Goal: Answer question/provide support

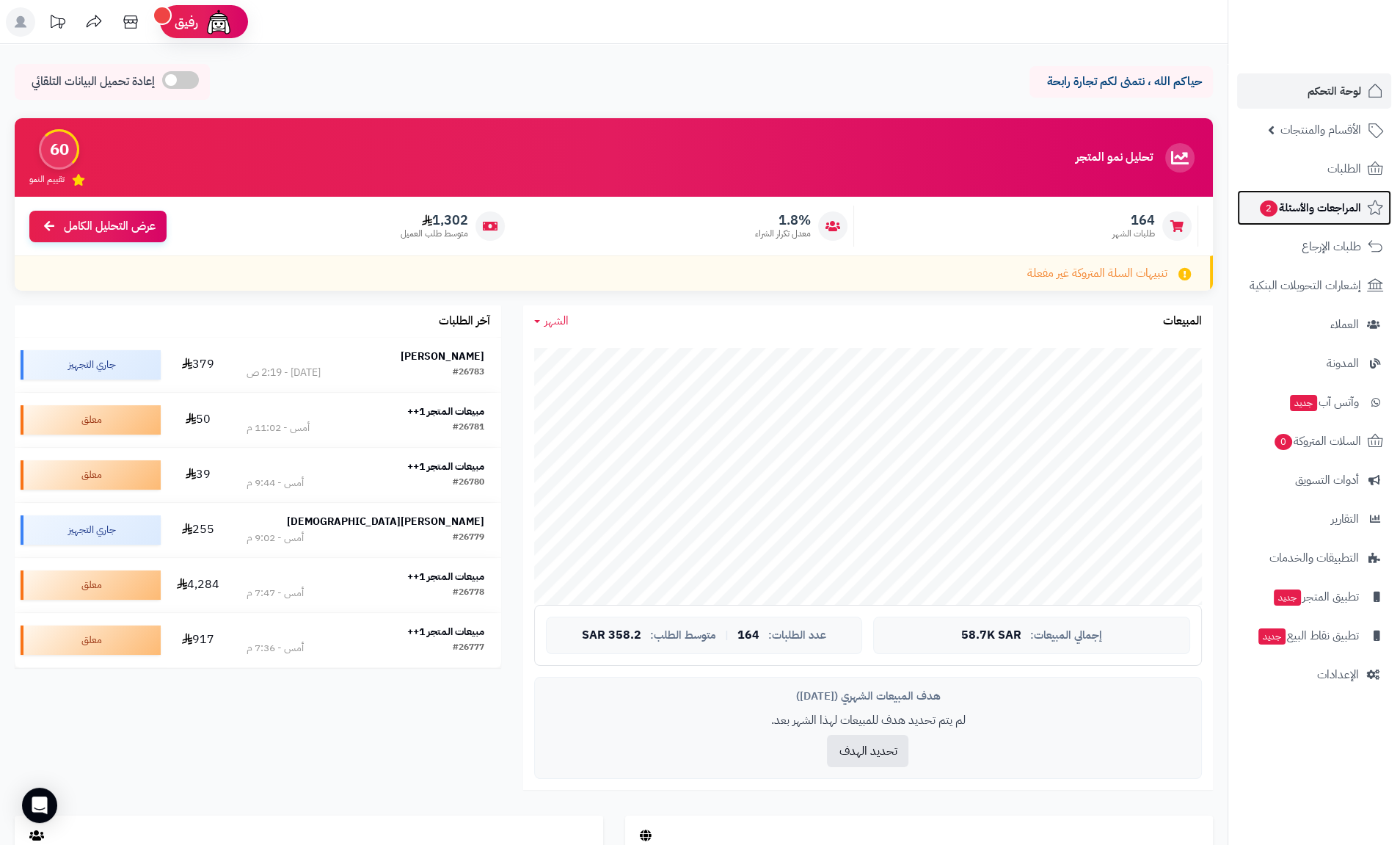
click at [1342, 216] on span "المراجعات والأسئلة 2" at bounding box center [1310, 208] width 103 height 21
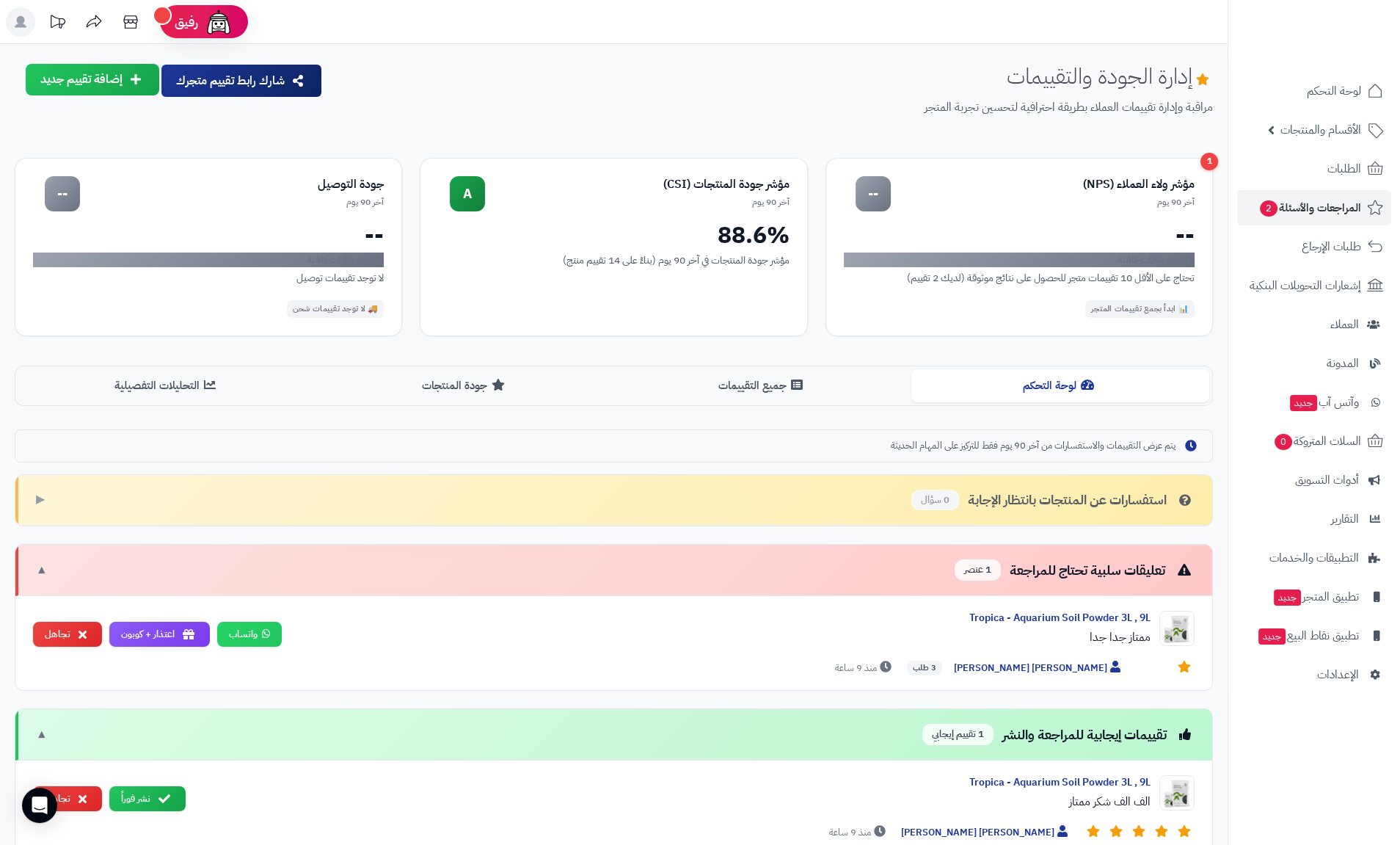
scroll to position [193, 0]
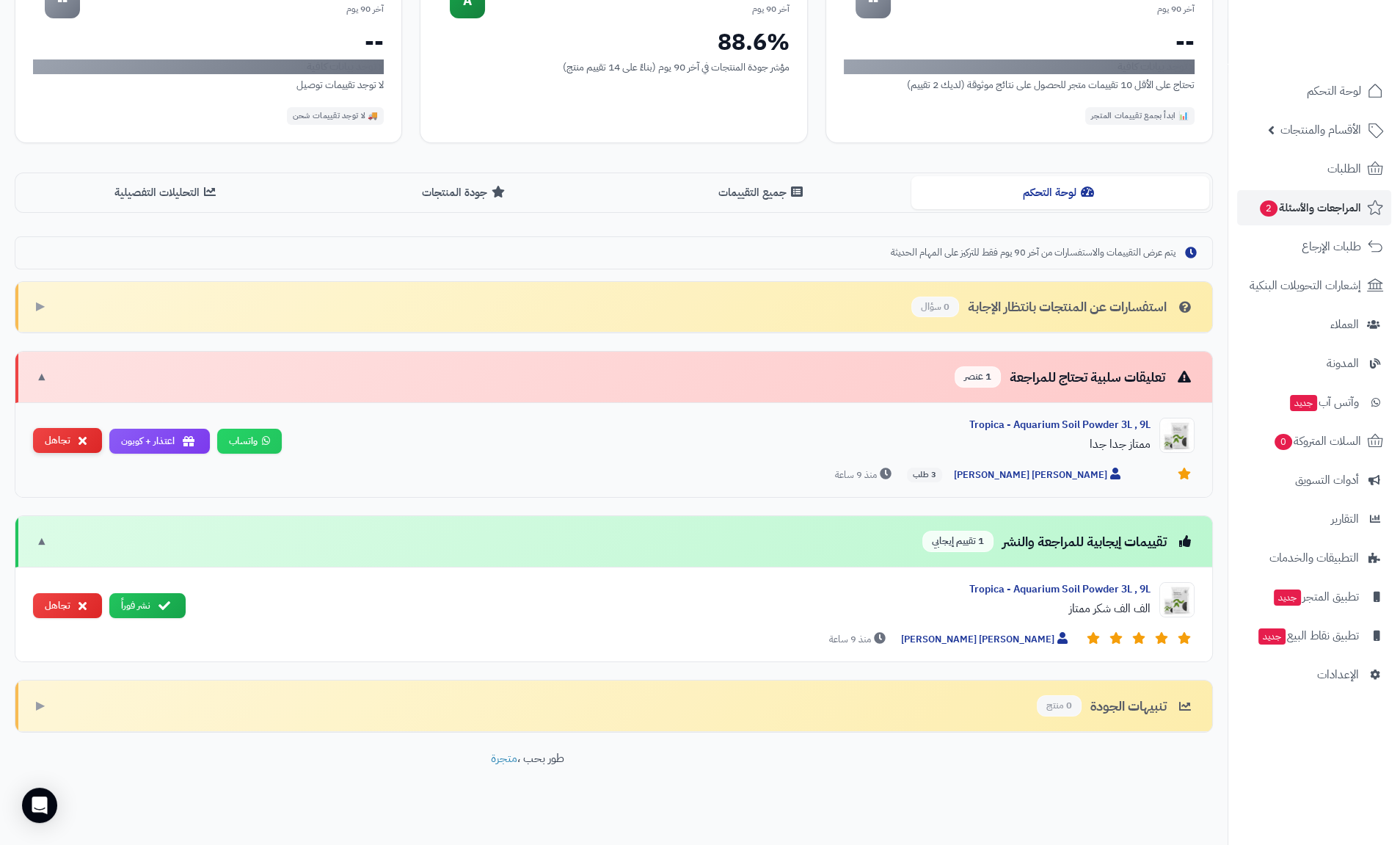
click at [62, 438] on button "تجاهل" at bounding box center [67, 440] width 69 height 25
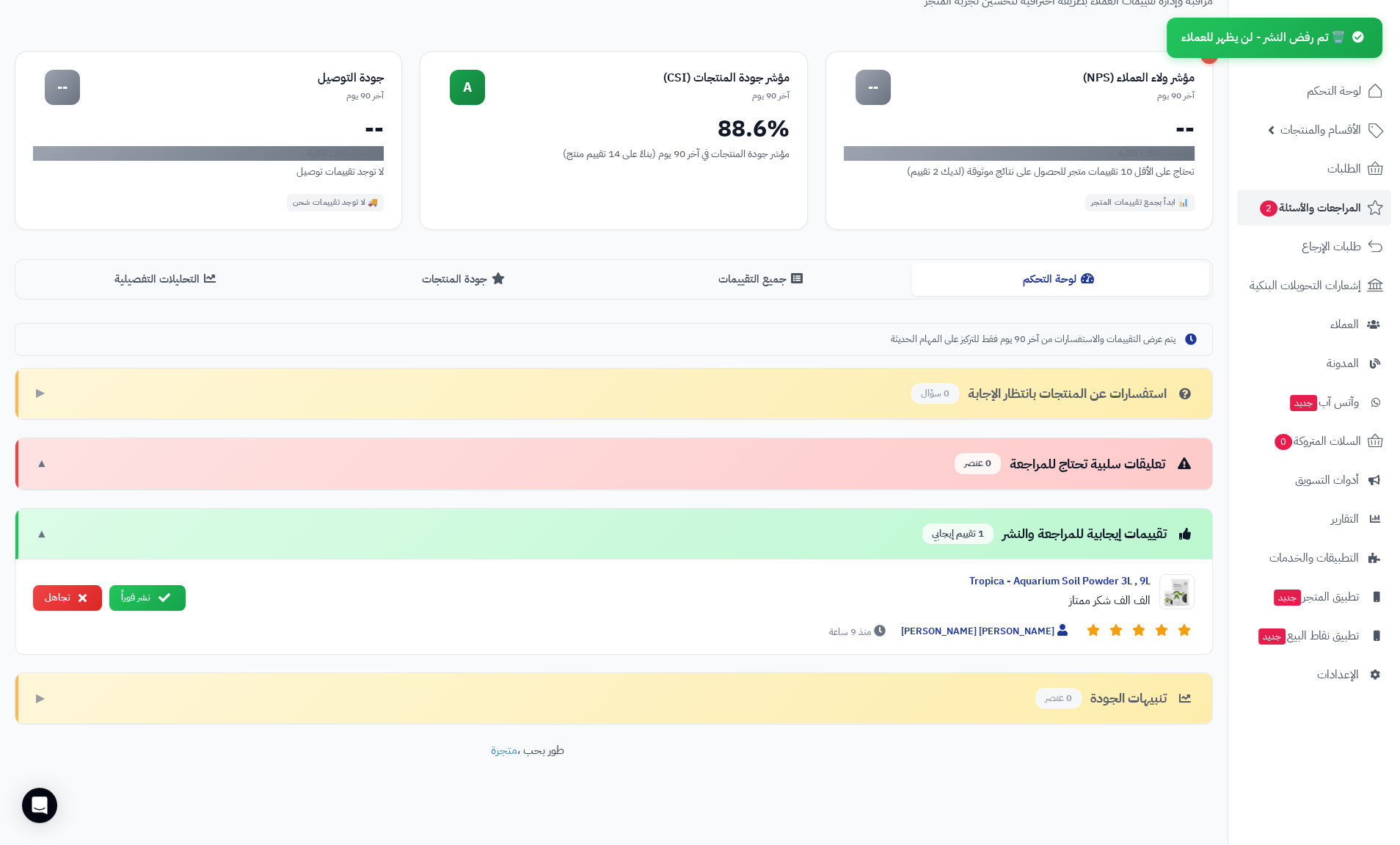
scroll to position [99, 0]
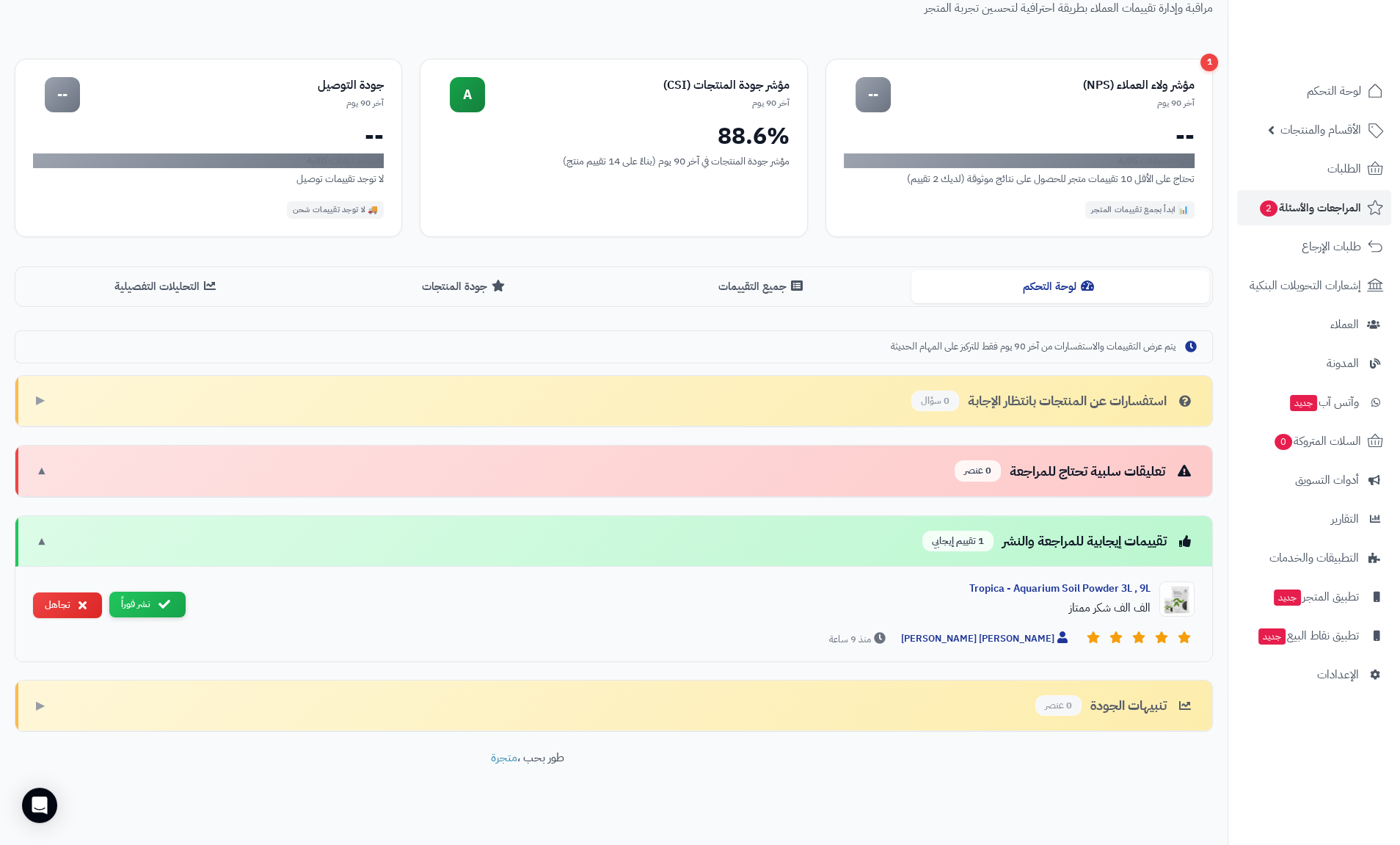
click at [146, 599] on button "نشر فوراً" at bounding box center [147, 604] width 76 height 25
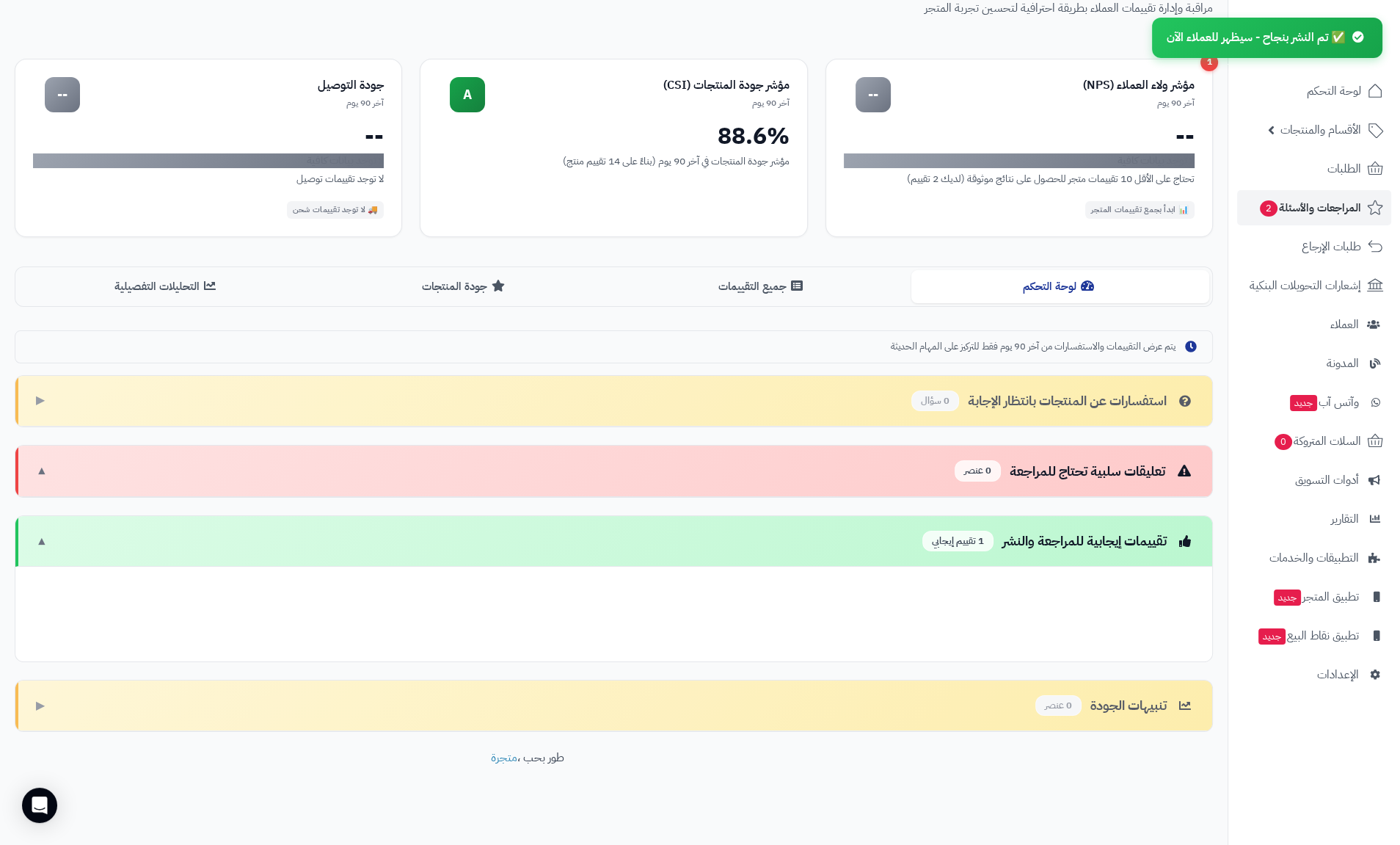
scroll to position [5, 0]
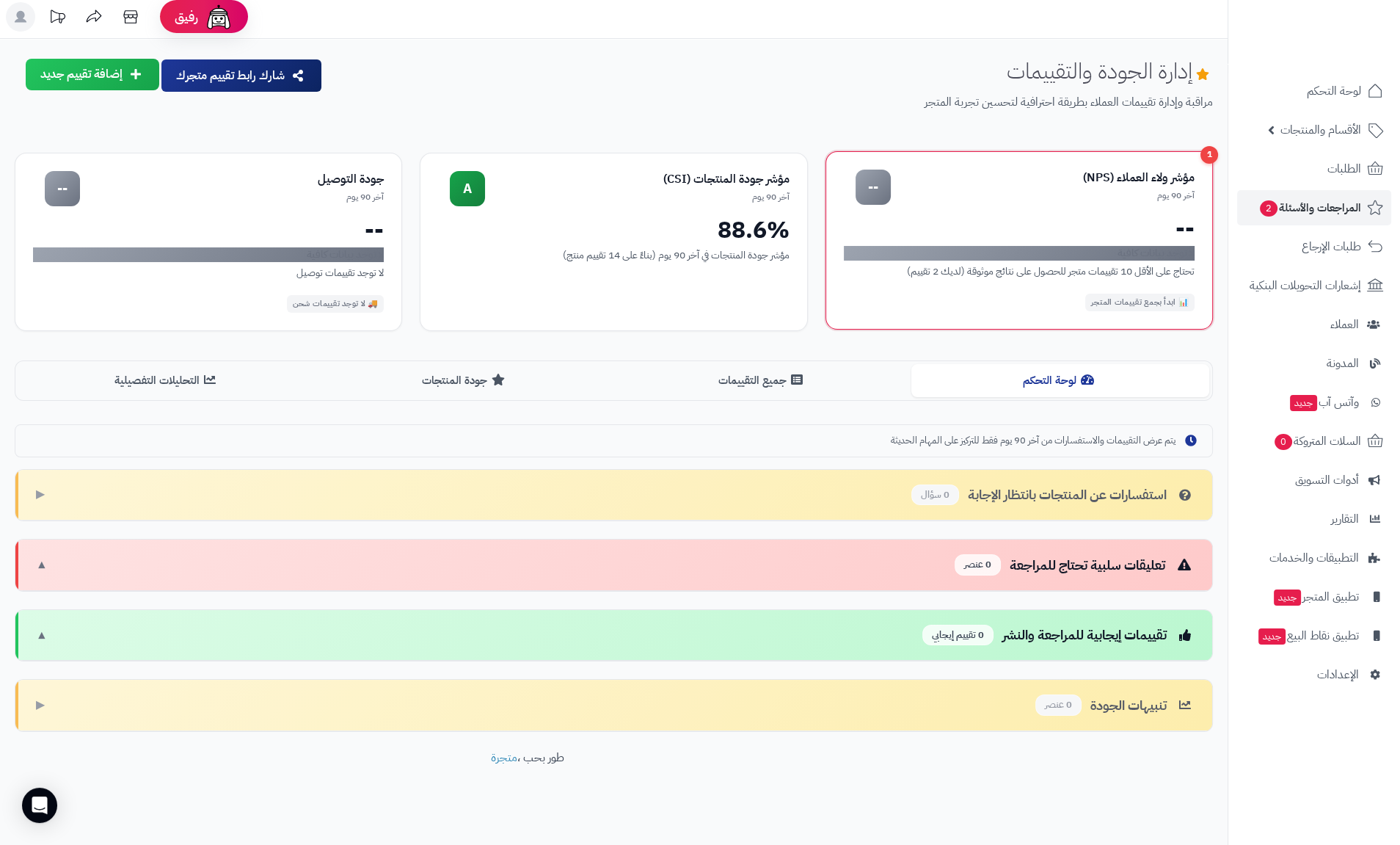
click at [962, 269] on div "تحتاج على الأقل 10 تقييمات متجر للحصول على نتائج موثوقة (لديك 2 تقييم)" at bounding box center [1019, 271] width 350 height 16
click at [1163, 300] on div "📊 ابدأ بجمع تقييمات المتجر" at bounding box center [1140, 302] width 109 height 17
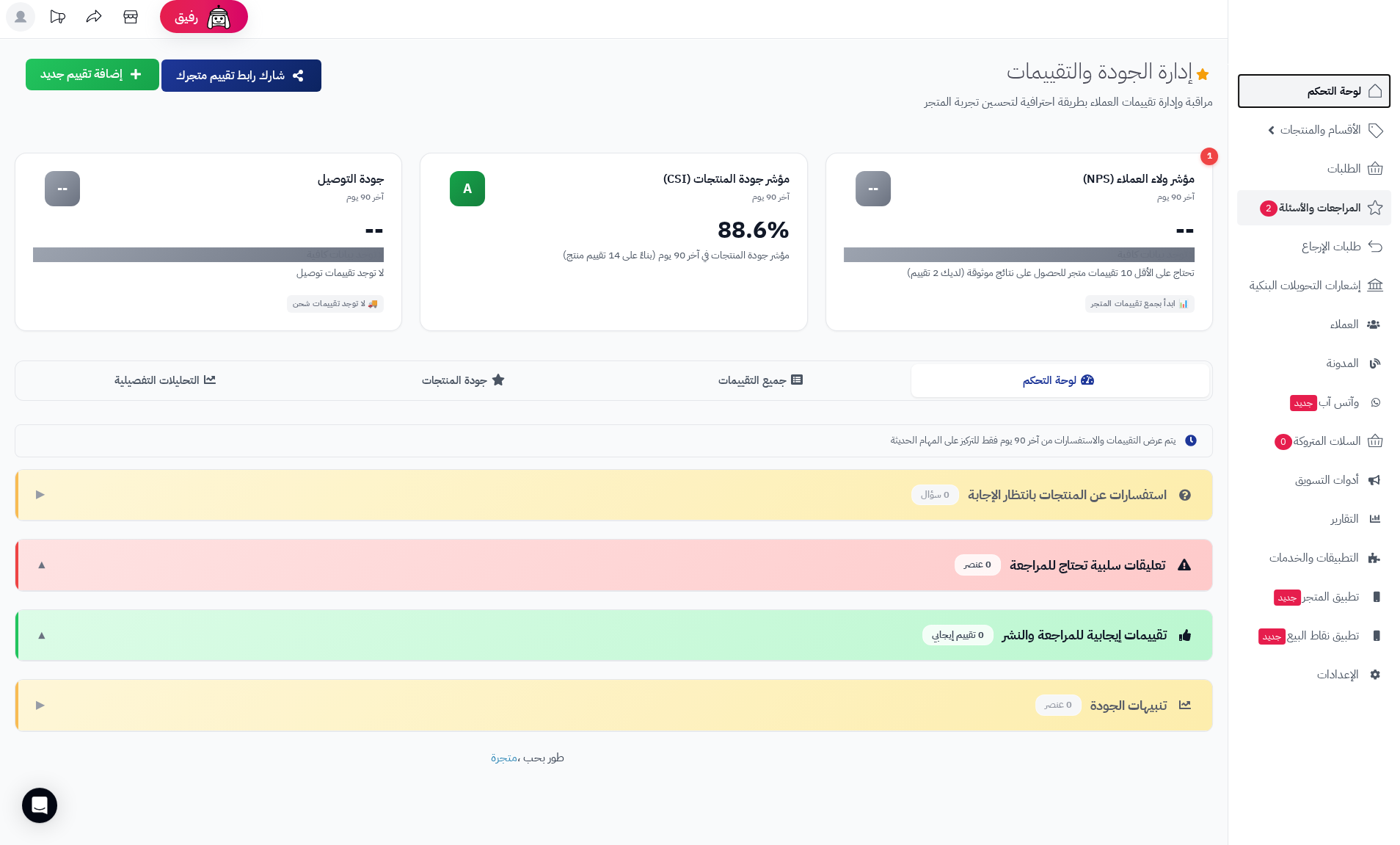
click at [1327, 91] on span "لوحة التحكم" at bounding box center [1334, 91] width 53 height 21
